Goal: Task Accomplishment & Management: Manage account settings

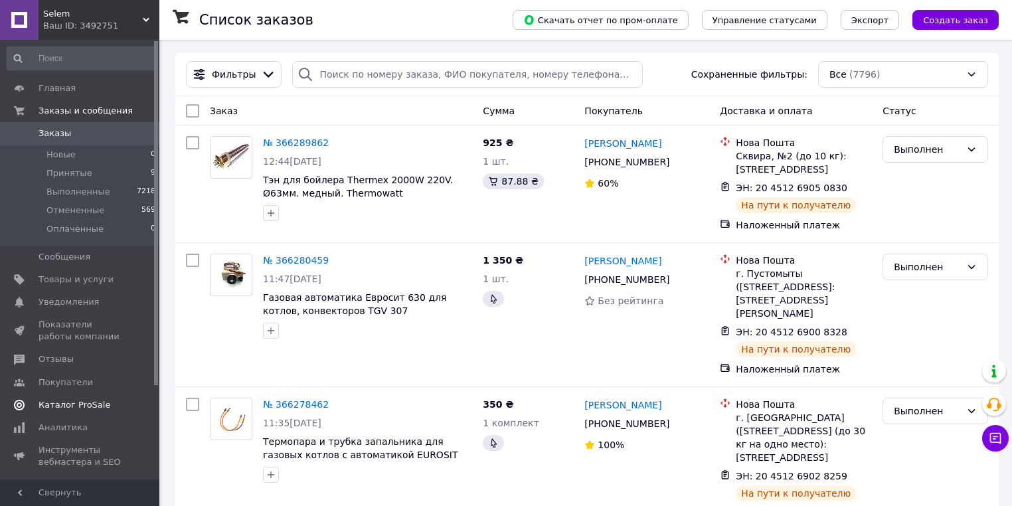
click at [68, 408] on span "Каталог ProSale" at bounding box center [75, 405] width 72 height 12
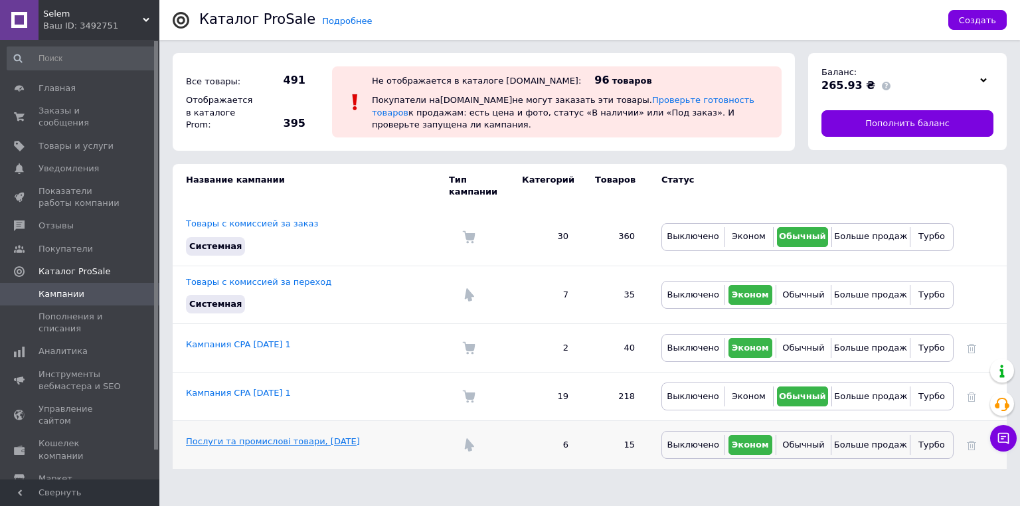
click at [284, 436] on link "Послуги та промислові товари, 10.06.2022" at bounding box center [273, 441] width 174 height 10
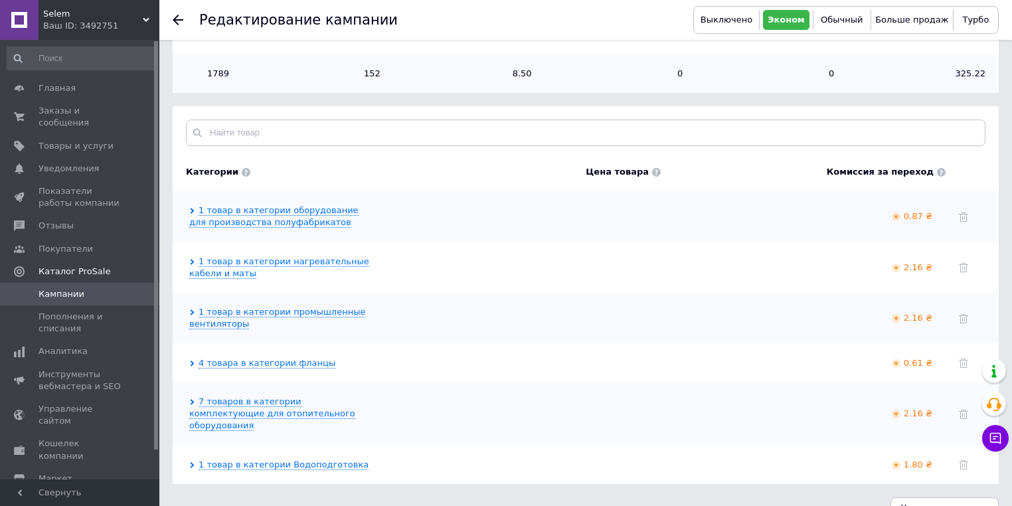
scroll to position [318, 0]
click at [259, 396] on link "7 товаров в категории комплектующие для отопительного оборудования" at bounding box center [272, 413] width 166 height 35
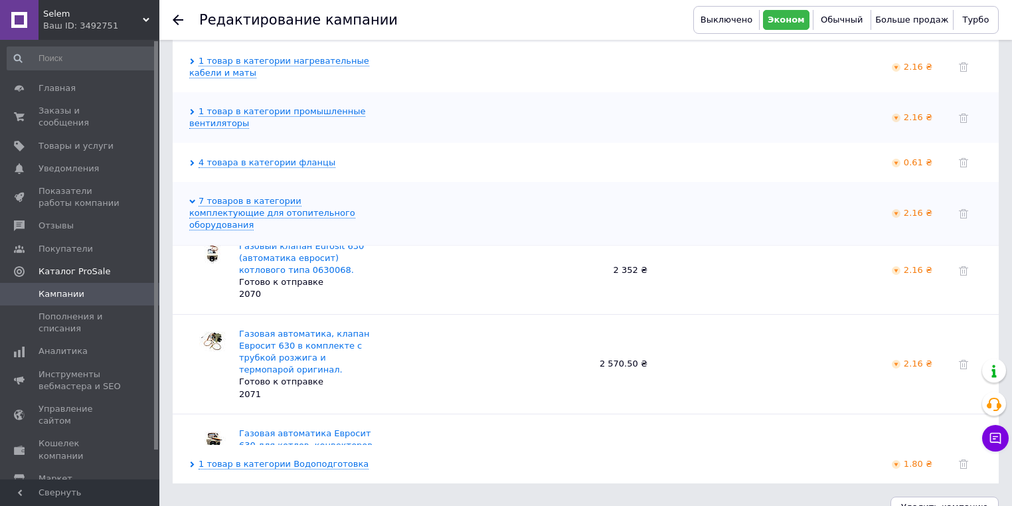
scroll to position [0, 0]
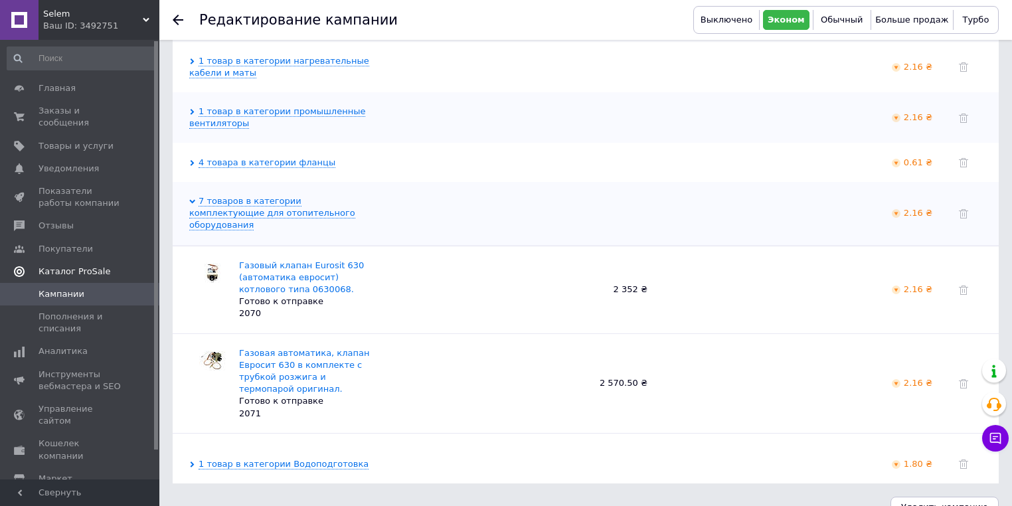
click at [80, 266] on span "Каталог ProSale" at bounding box center [75, 272] width 72 height 12
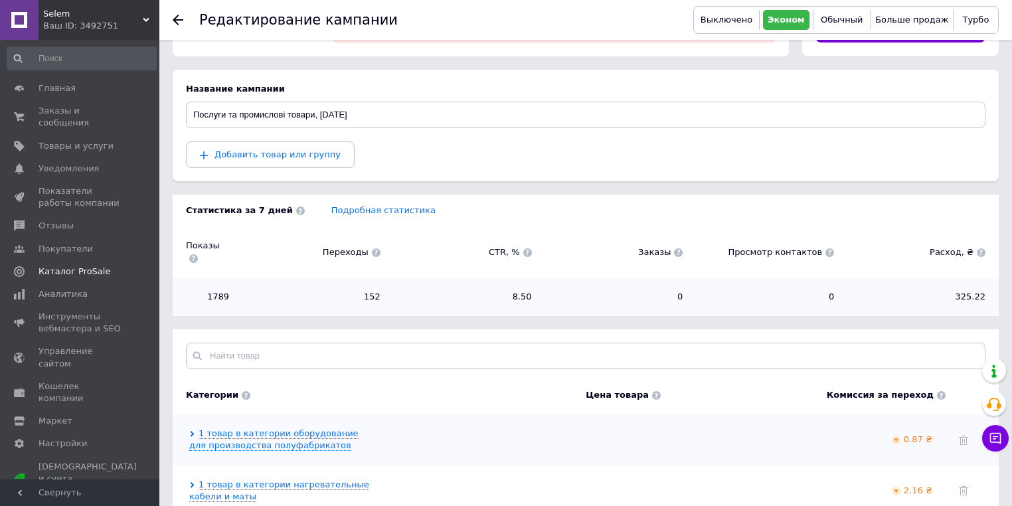
scroll to position [93, 0]
click at [175, 17] on icon at bounding box center [178, 20] width 11 height 11
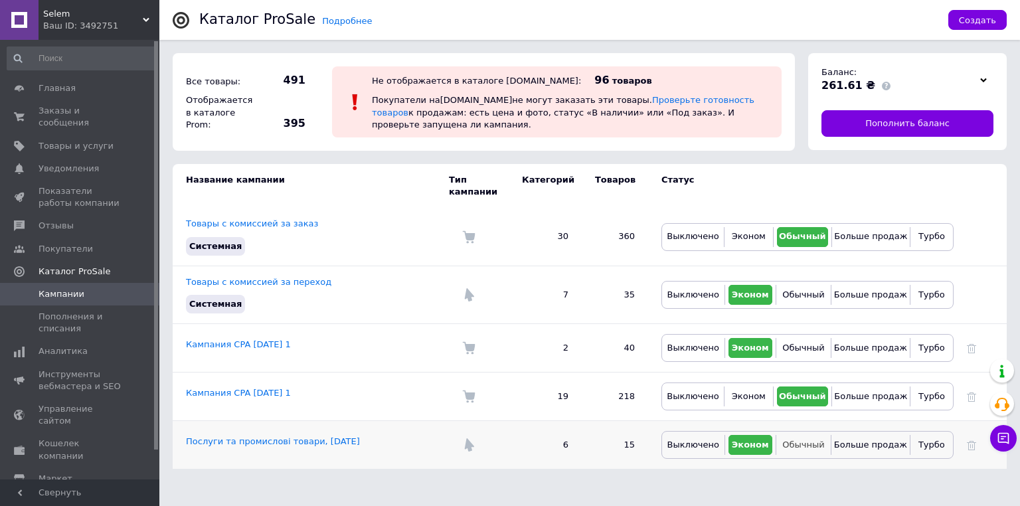
click at [800, 440] on span "Обычный" at bounding box center [803, 445] width 42 height 10
click at [806, 343] on span "Обычный" at bounding box center [803, 348] width 42 height 10
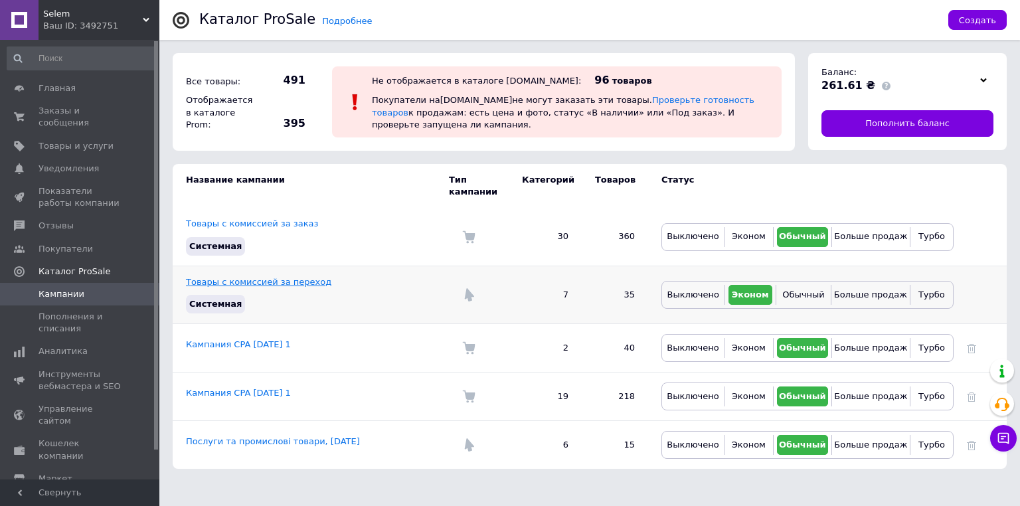
click at [224, 277] on link "Товары с комиссией за переход" at bounding box center [258, 282] width 145 height 10
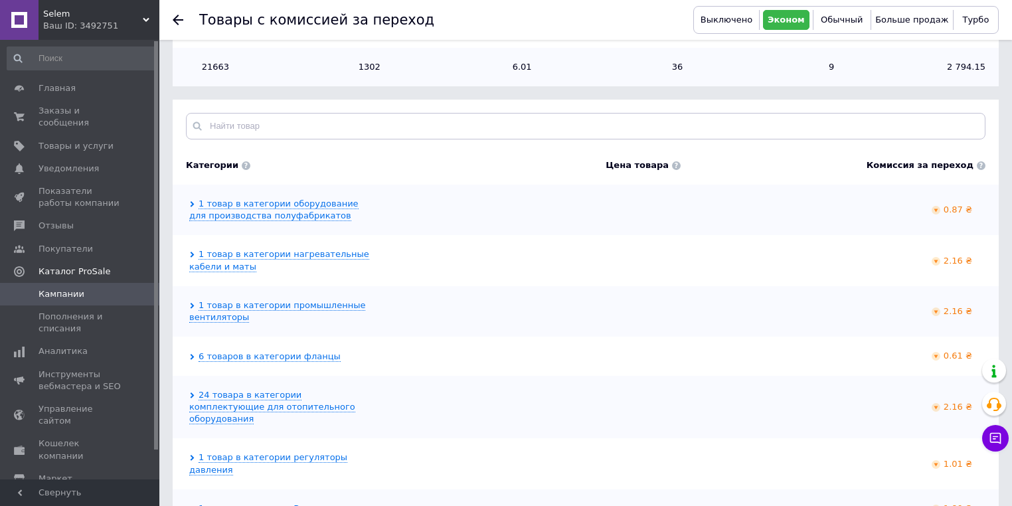
scroll to position [200, 0]
click at [276, 389] on link "24 товара в категории комплектующие для отопительного оборудования" at bounding box center [272, 406] width 166 height 35
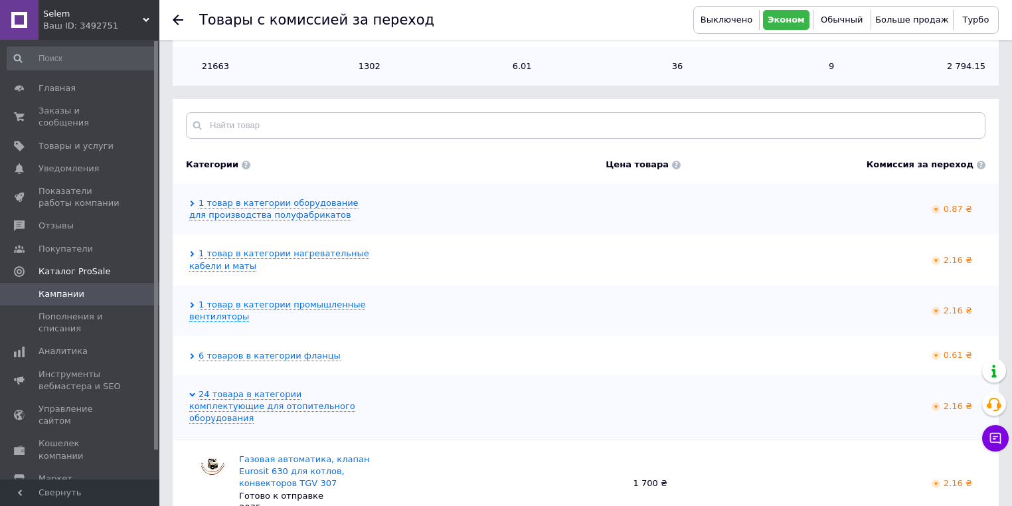
scroll to position [531, 0]
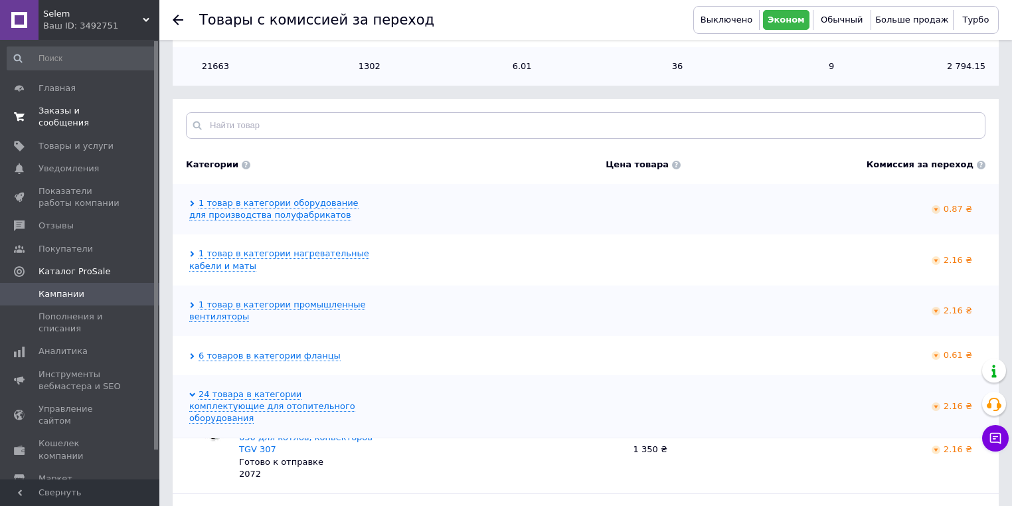
click at [93, 110] on span "Заказы и сообщения" at bounding box center [81, 117] width 84 height 24
